Goal: Transaction & Acquisition: Purchase product/service

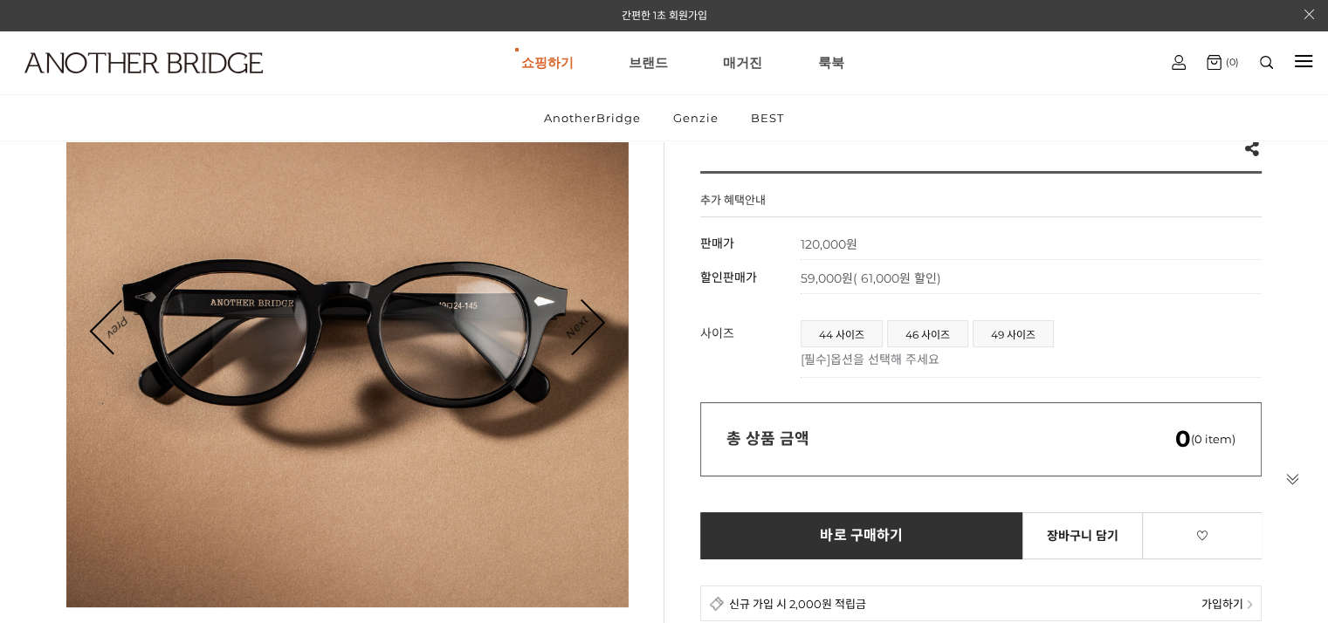
scroll to position [262, 0]
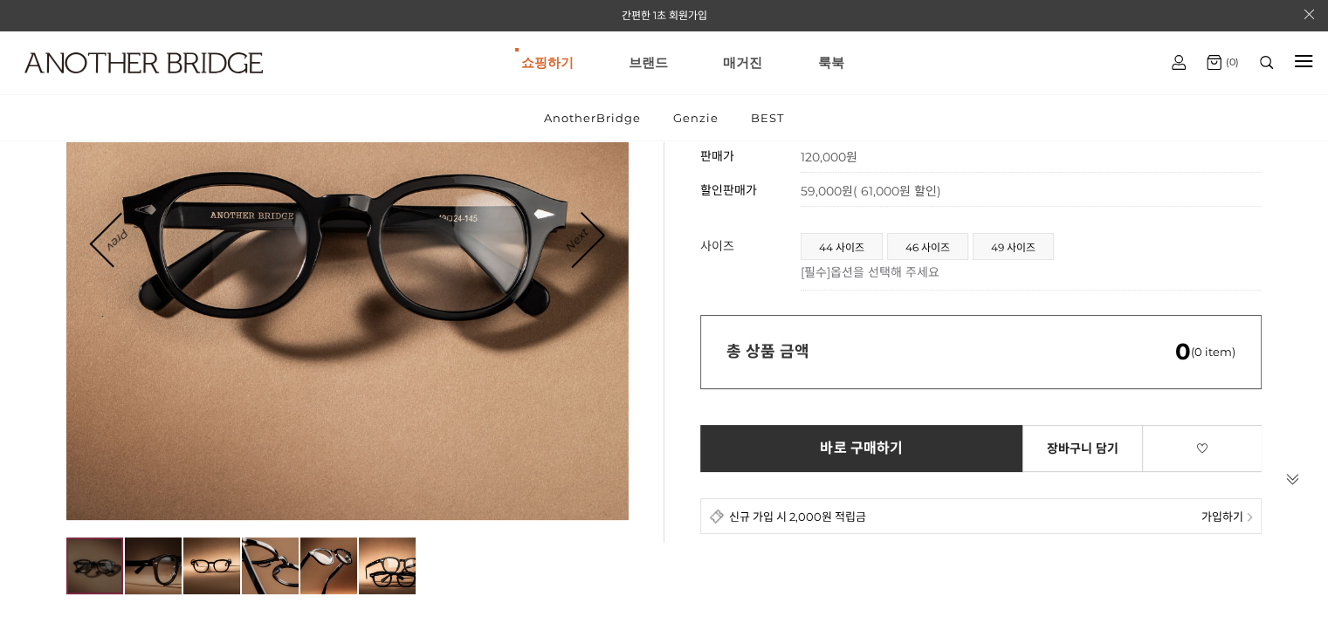
click at [157, 576] on img at bounding box center [153, 566] width 57 height 57
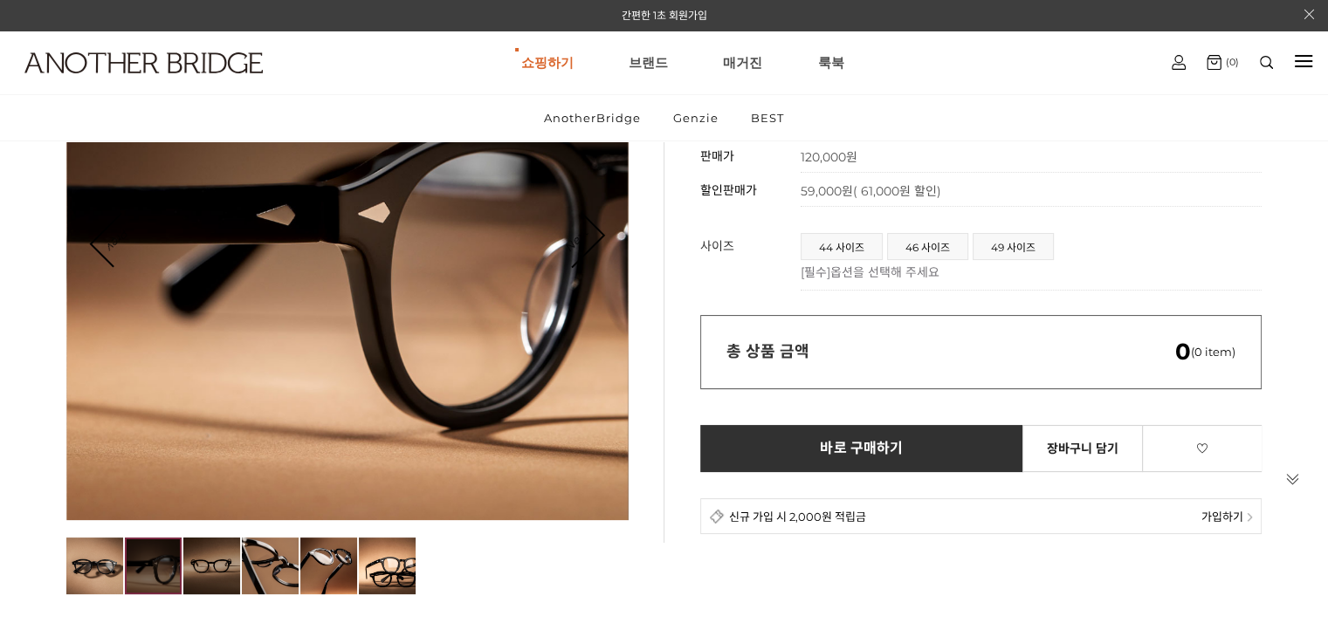
click at [186, 571] on img at bounding box center [211, 566] width 57 height 57
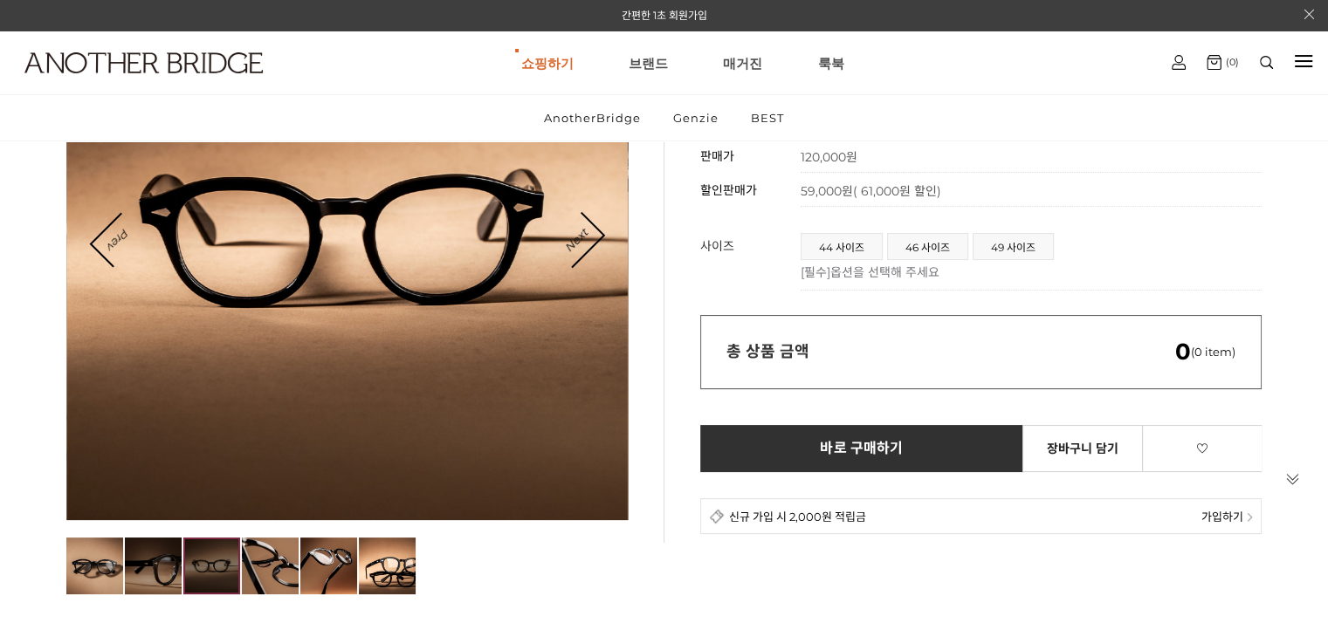
click at [154, 566] on img at bounding box center [153, 566] width 57 height 57
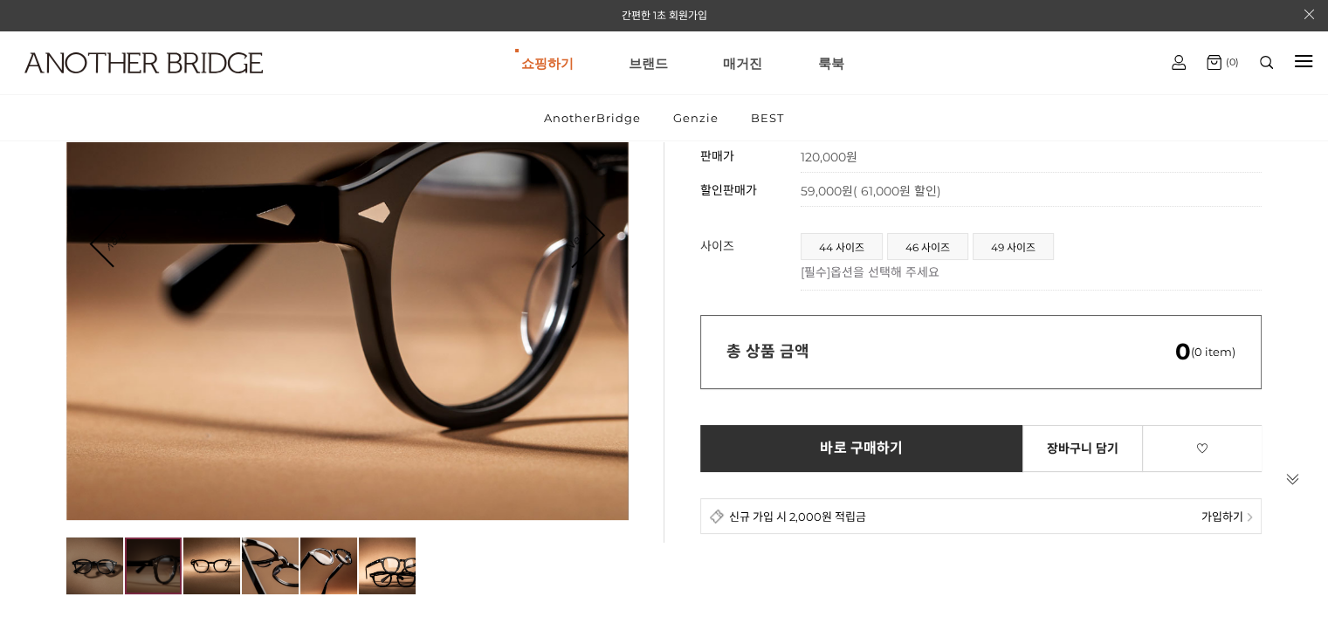
click at [105, 579] on img at bounding box center [94, 566] width 57 height 57
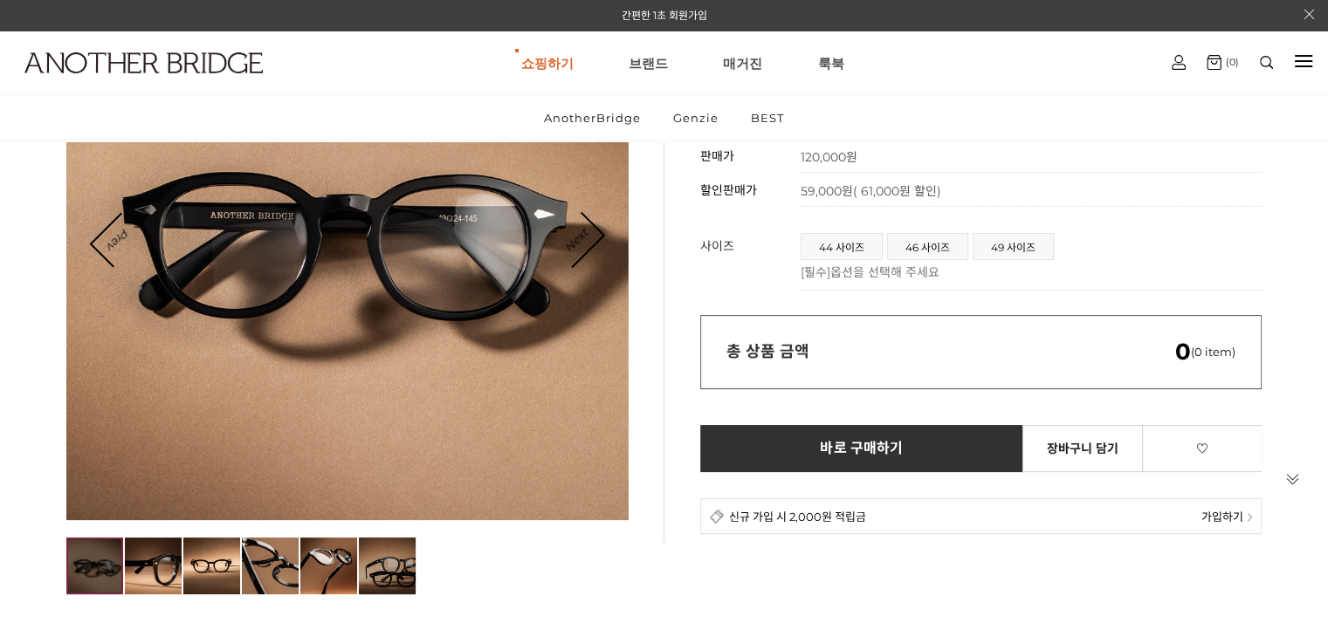
click at [408, 554] on img at bounding box center [387, 566] width 57 height 57
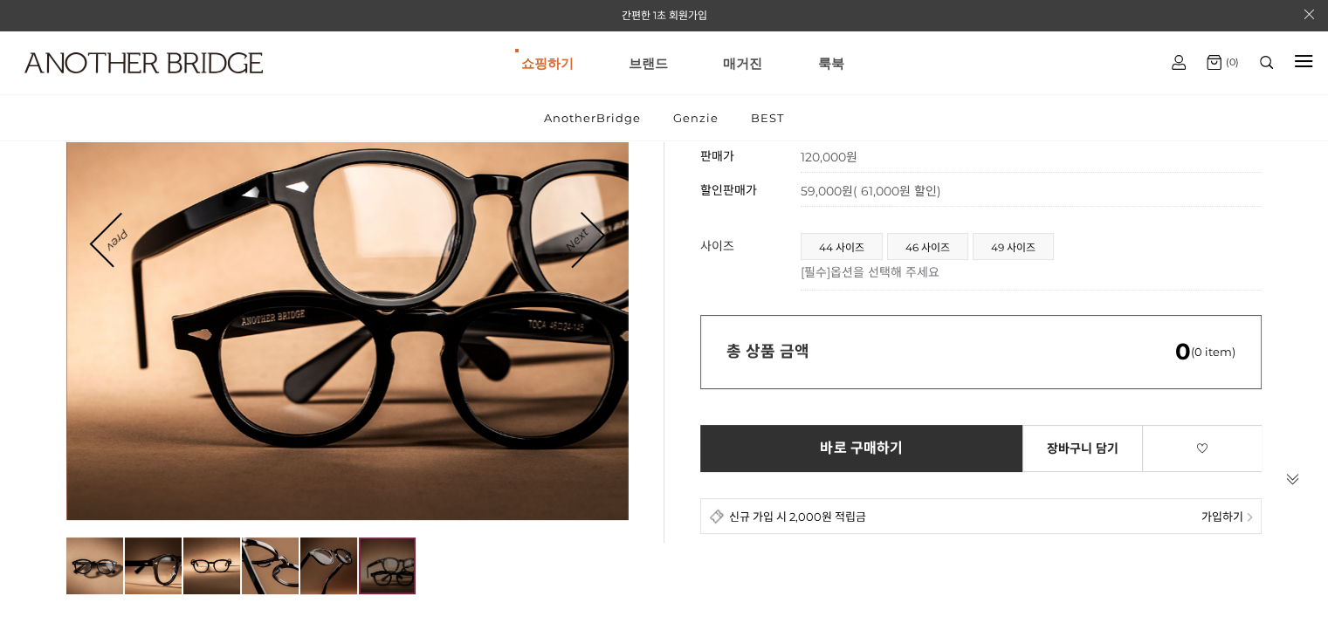
click at [320, 576] on img at bounding box center [328, 566] width 57 height 57
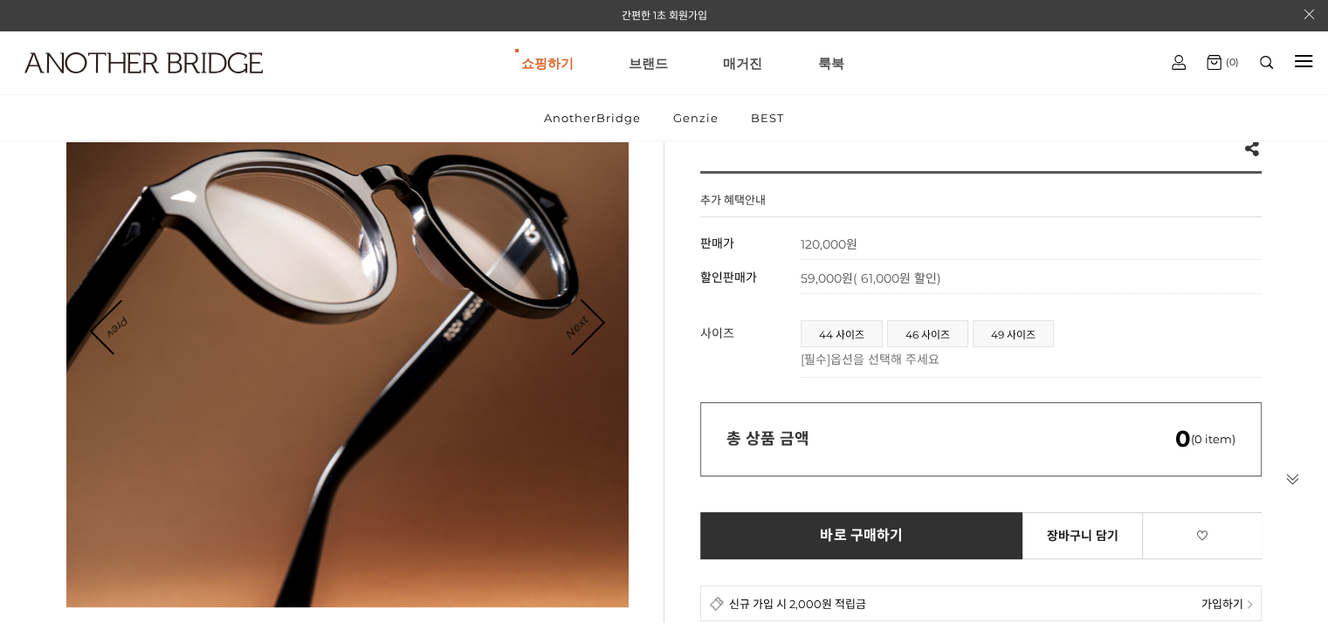
scroll to position [0, 0]
